Goal: Task Accomplishment & Management: Use online tool/utility

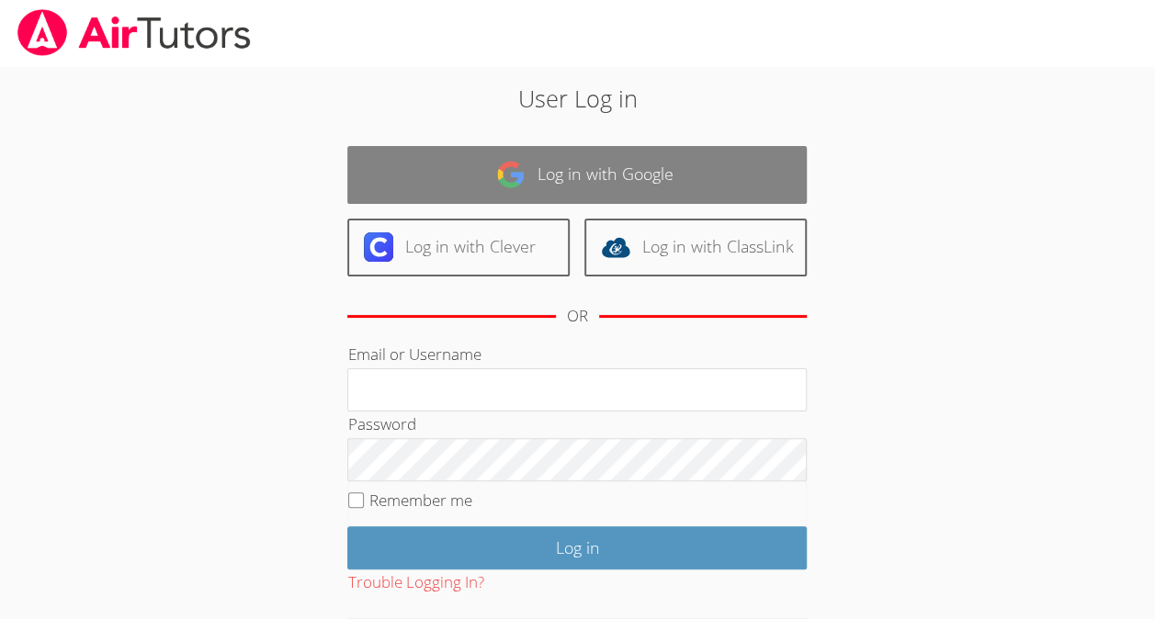
click at [632, 169] on link "Log in with Google" at bounding box center [576, 175] width 459 height 58
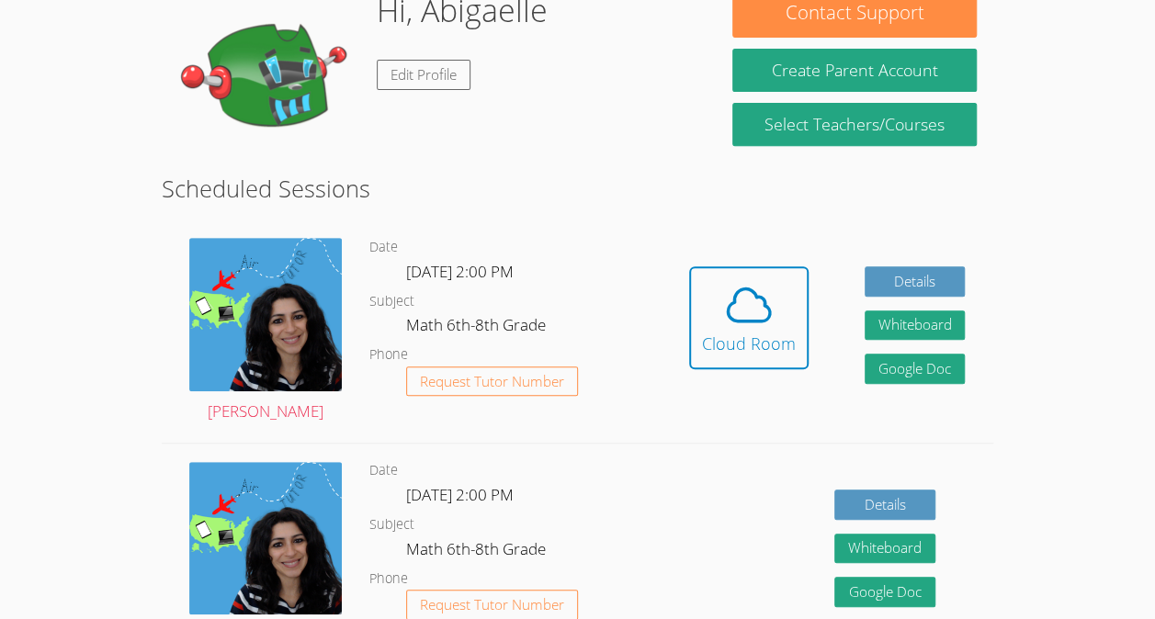
scroll to position [318, 0]
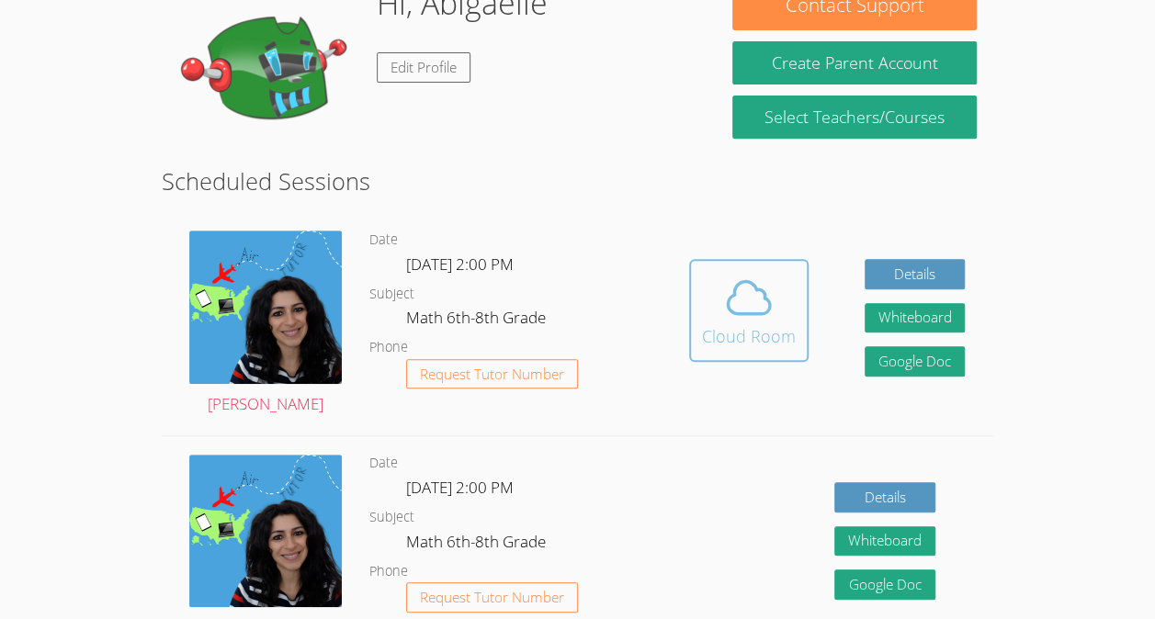
click at [729, 307] on icon at bounding box center [749, 298] width 42 height 32
click at [737, 315] on icon at bounding box center [748, 297] width 51 height 51
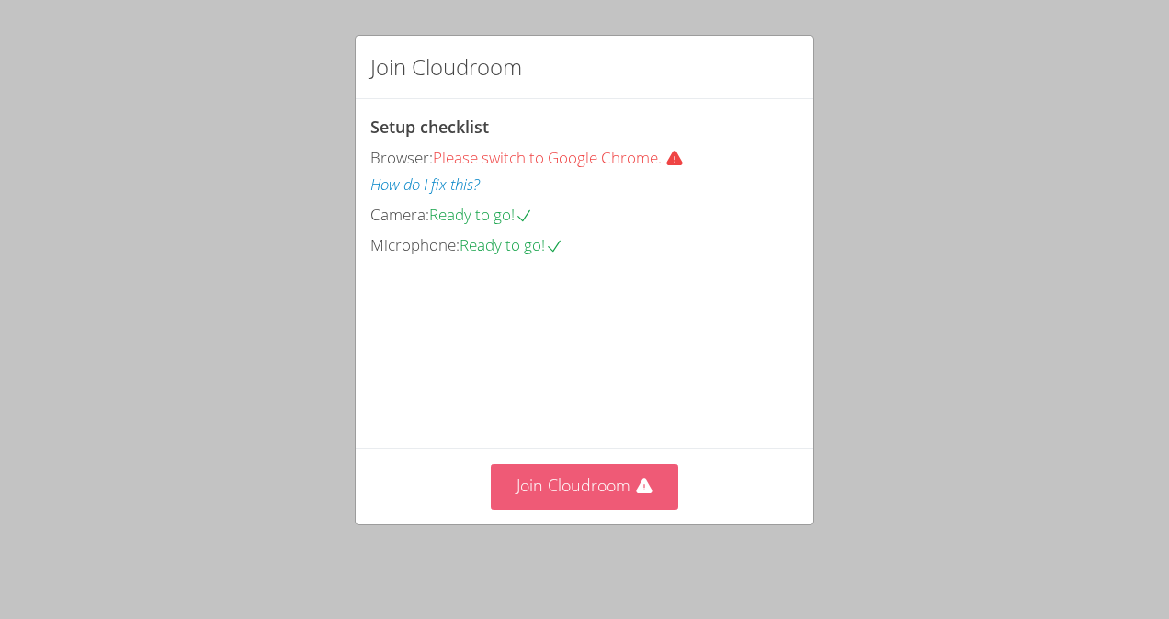
click at [600, 502] on button "Join Cloudroom" at bounding box center [585, 486] width 188 height 45
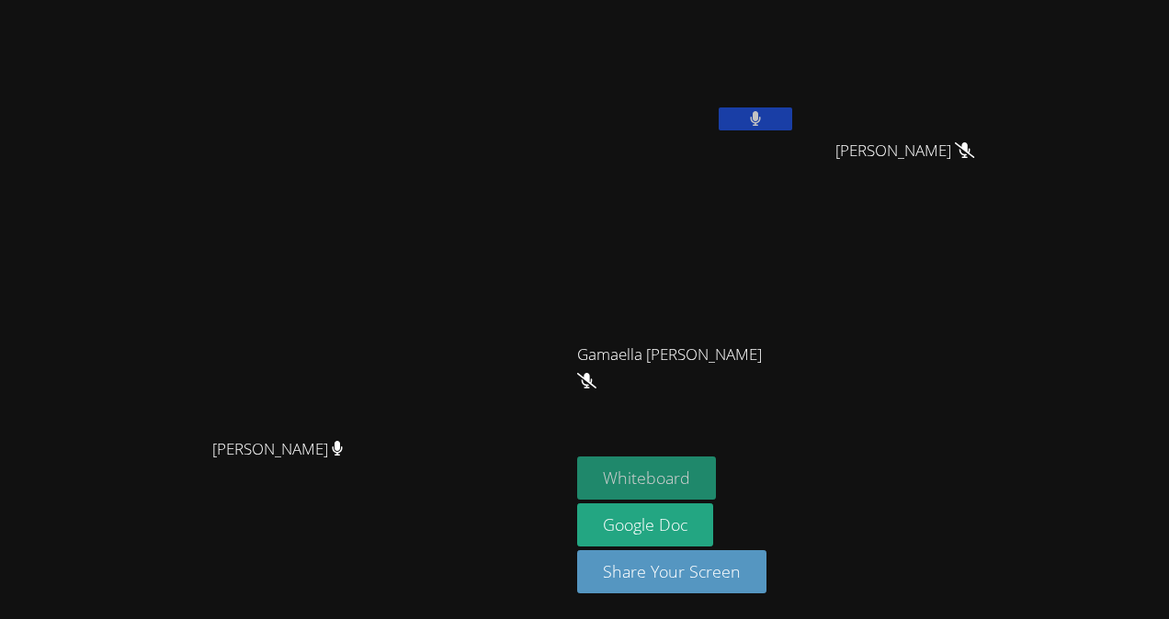
click at [716, 472] on button "Whiteboard" at bounding box center [646, 478] width 139 height 43
click at [716, 485] on button "Whiteboard" at bounding box center [646, 478] width 139 height 43
click at [716, 473] on button "Whiteboard" at bounding box center [646, 478] width 139 height 43
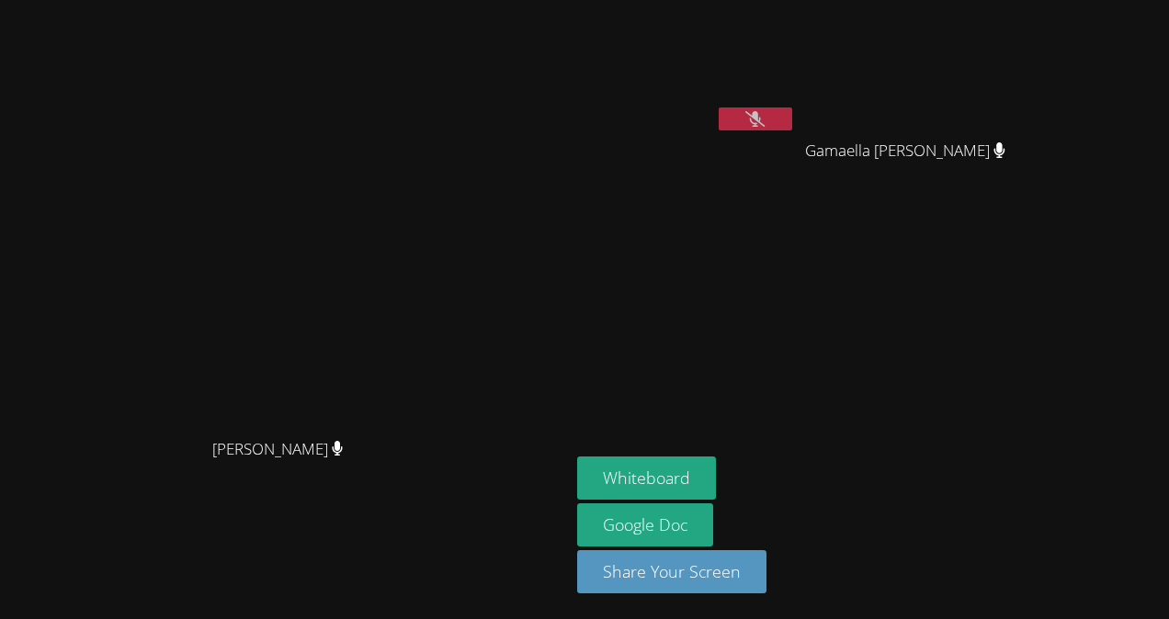
click at [790, 52] on video at bounding box center [686, 68] width 219 height 123
click at [793, 62] on video at bounding box center [686, 68] width 219 height 123
click at [770, 119] on video at bounding box center [686, 68] width 219 height 123
click at [796, 43] on video at bounding box center [686, 68] width 219 height 123
click at [796, 87] on video at bounding box center [686, 68] width 219 height 123
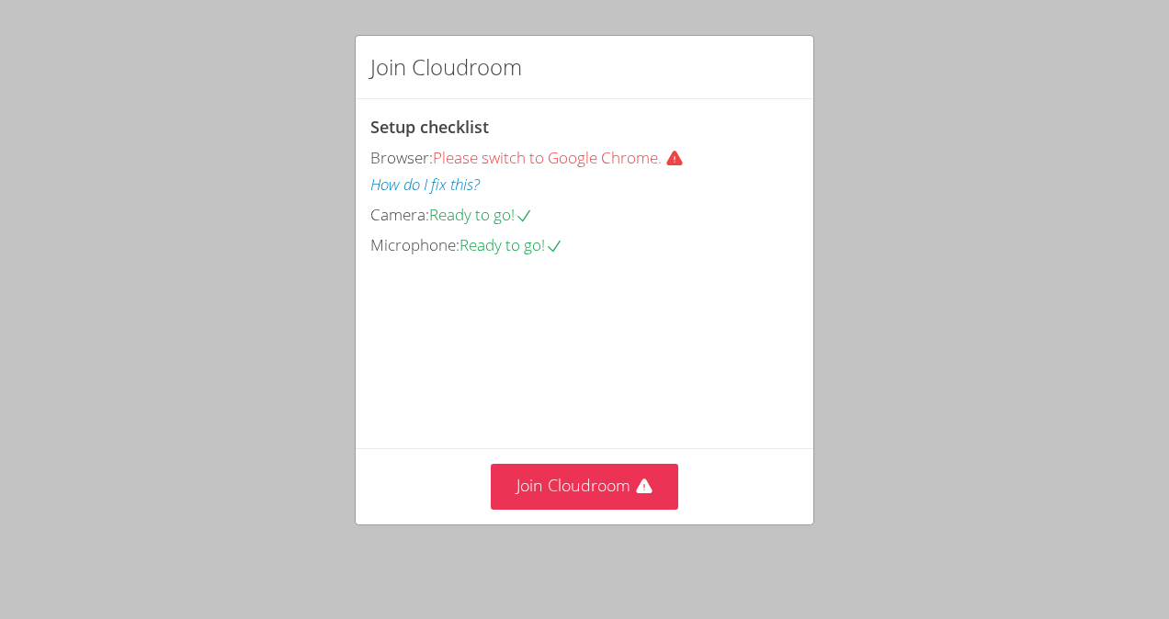
click at [633, 535] on div "Join Cloudroom Setup checklist Browser: Please switch to Google Chrome. How do …" at bounding box center [584, 309] width 1169 height 619
click at [622, 502] on button "Join Cloudroom" at bounding box center [585, 486] width 188 height 45
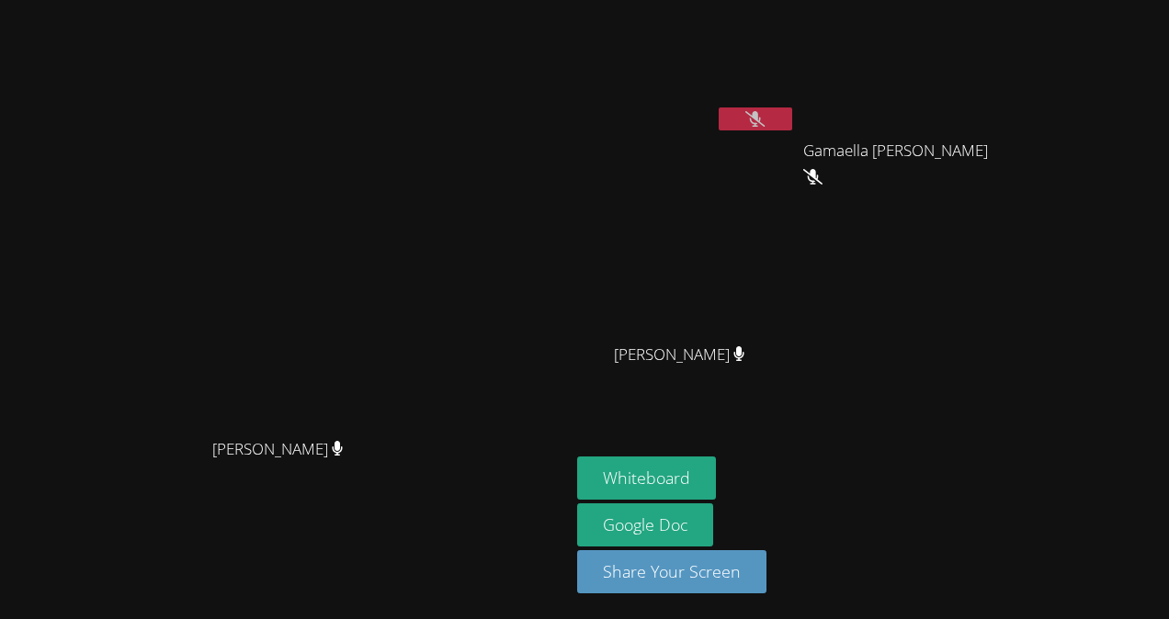
click at [796, 51] on video at bounding box center [686, 68] width 219 height 123
click at [796, 65] on video at bounding box center [686, 68] width 219 height 123
click at [796, 48] on video at bounding box center [686, 68] width 219 height 123
click at [796, 62] on video at bounding box center [686, 68] width 219 height 123
click at [716, 474] on button "Whiteboard" at bounding box center [646, 478] width 139 height 43
